Goal: Information Seeking & Learning: Find specific fact

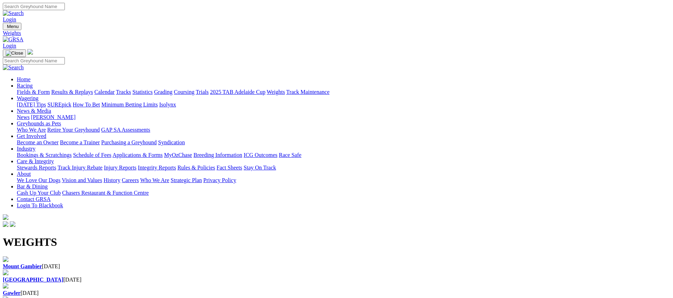
click at [50, 89] on link "Fields & Form" at bounding box center [33, 92] width 33 height 6
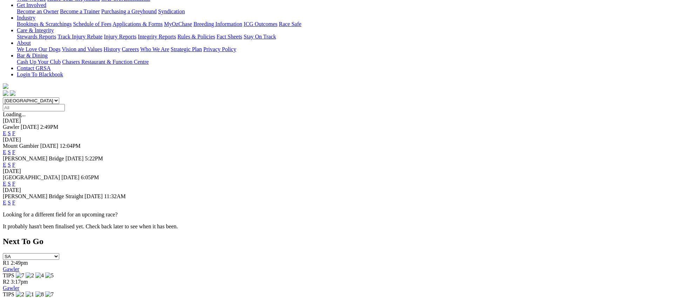
scroll to position [132, 0]
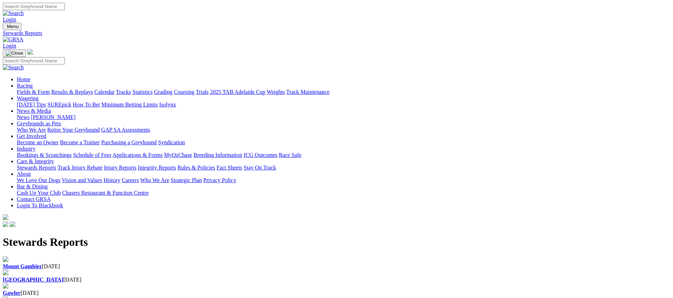
click at [221, 277] on div "Angle Park 02 Oct 2025" at bounding box center [337, 280] width 668 height 6
